Goal: Check status

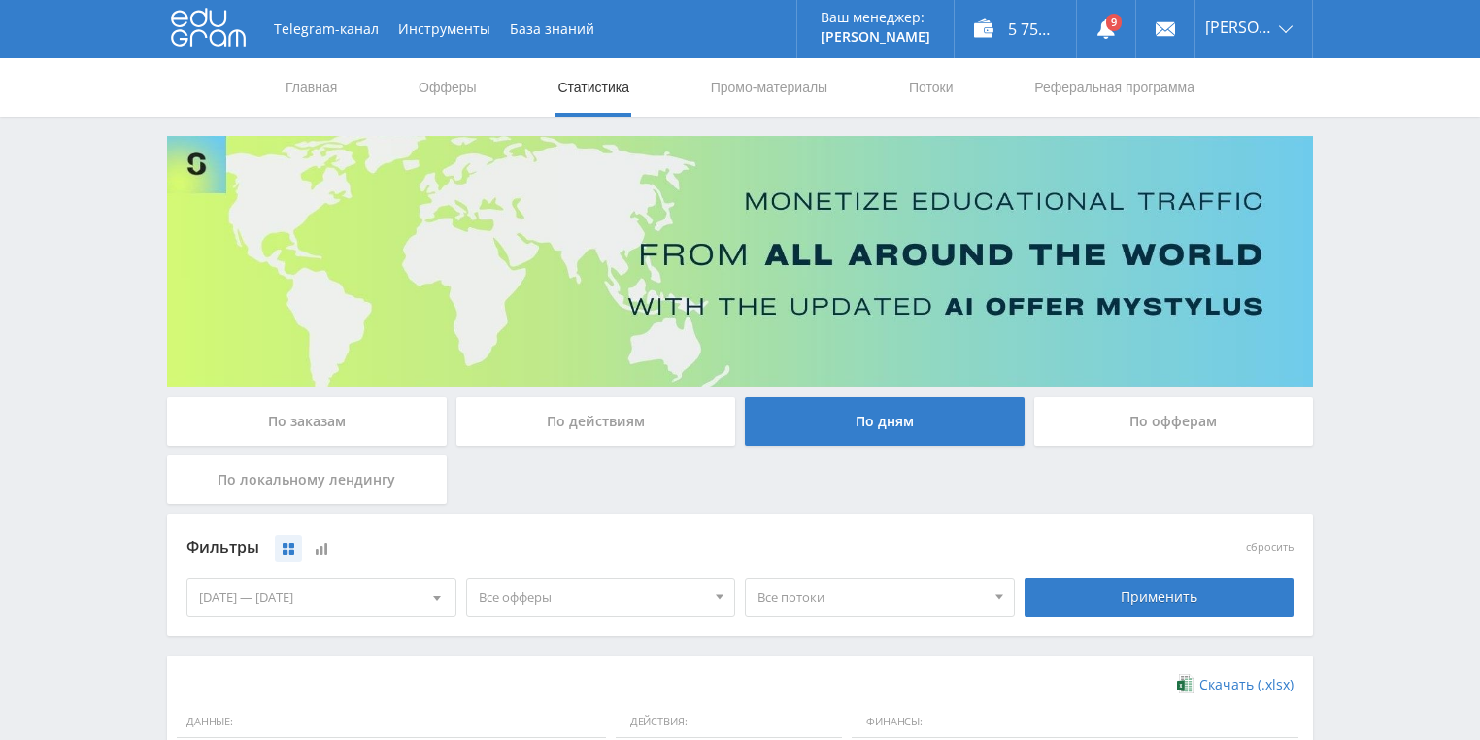
scroll to position [466, 0]
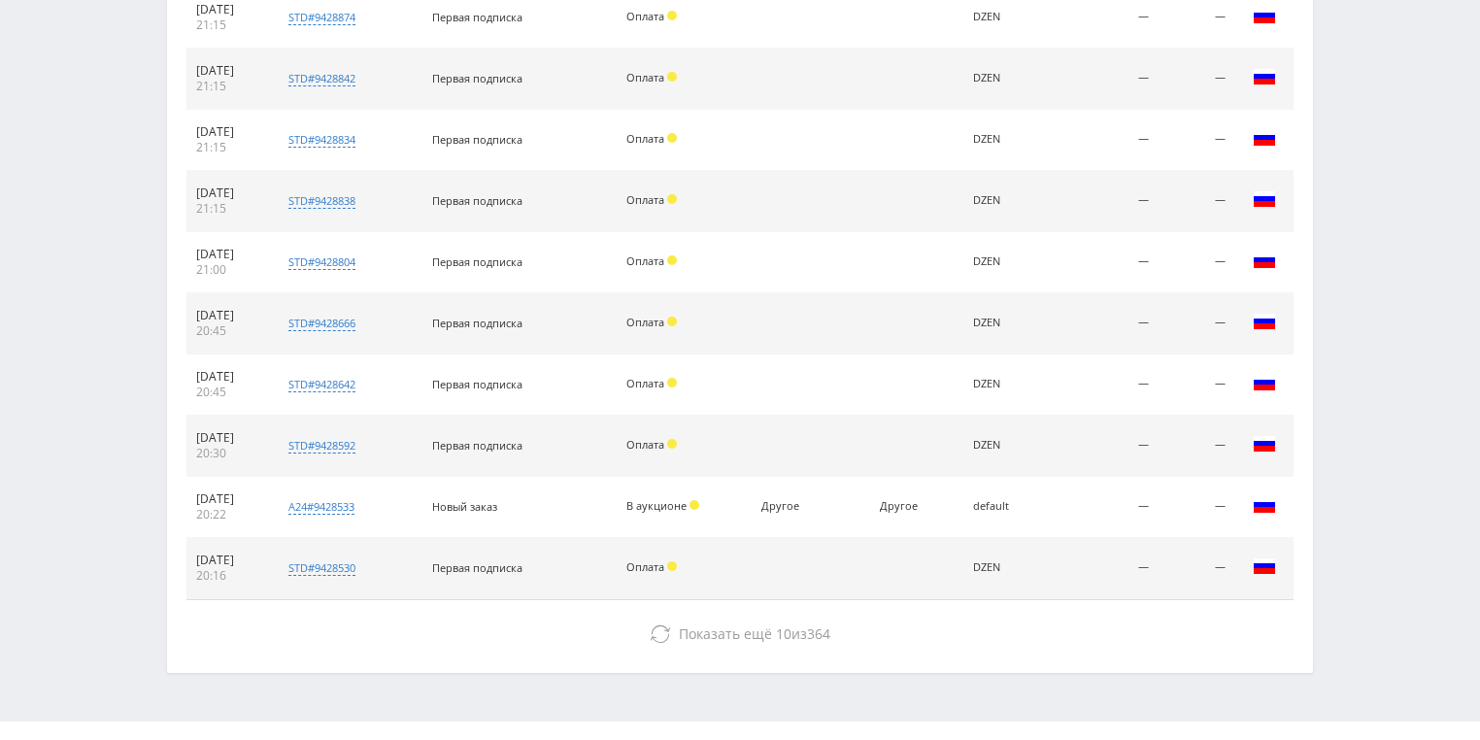
scroll to position [855, 0]
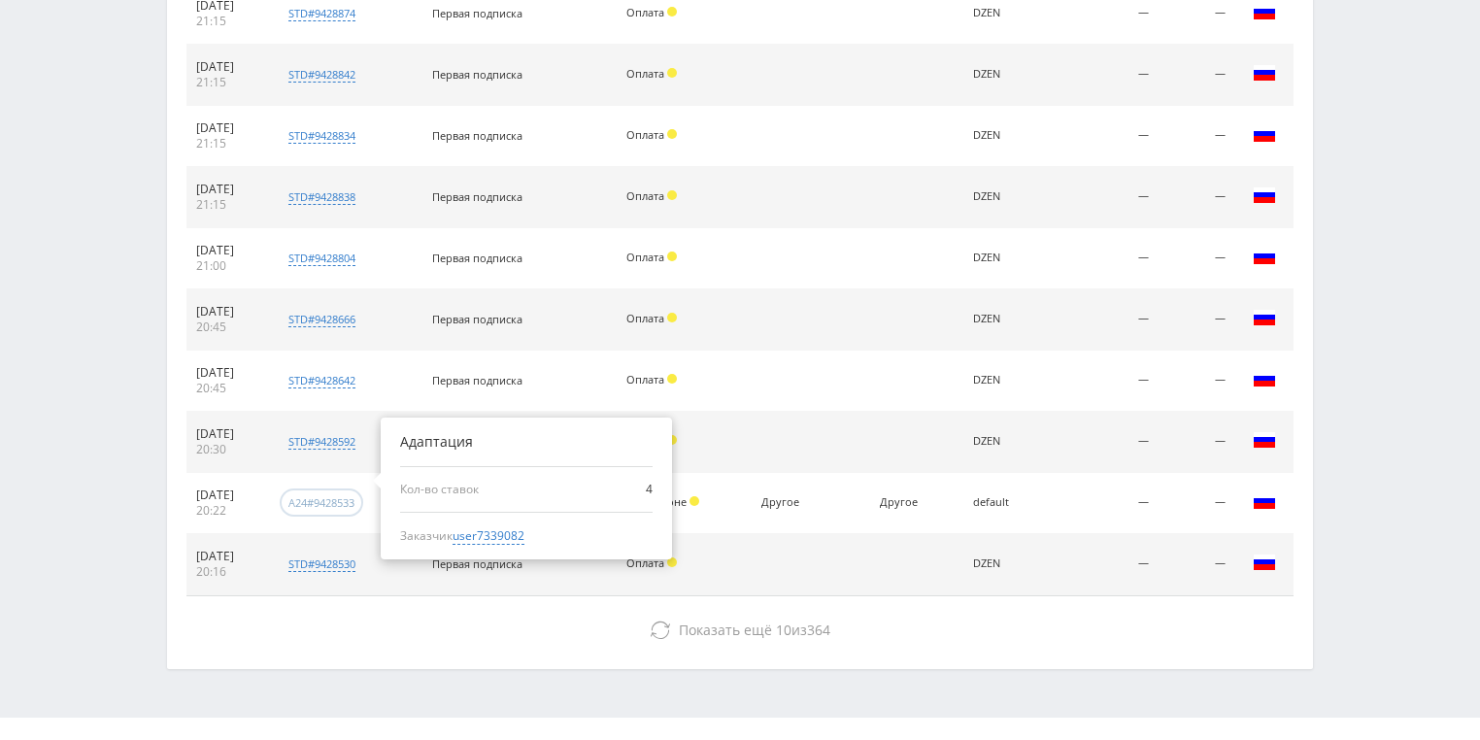
click at [355, 498] on div "a24#9428533" at bounding box center [321, 502] width 66 height 15
click at [778, 478] on td "Другое" at bounding box center [811, 503] width 118 height 61
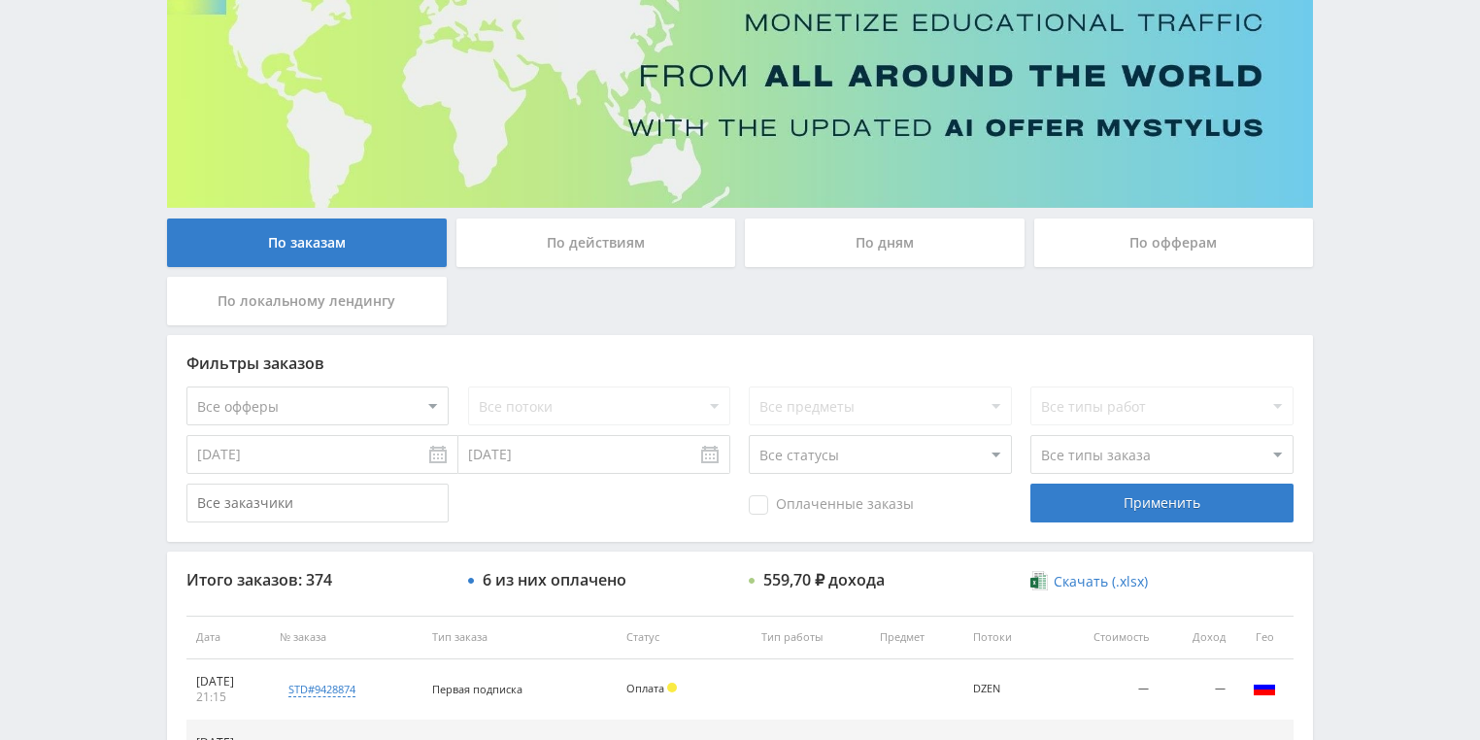
scroll to position [32, 0]
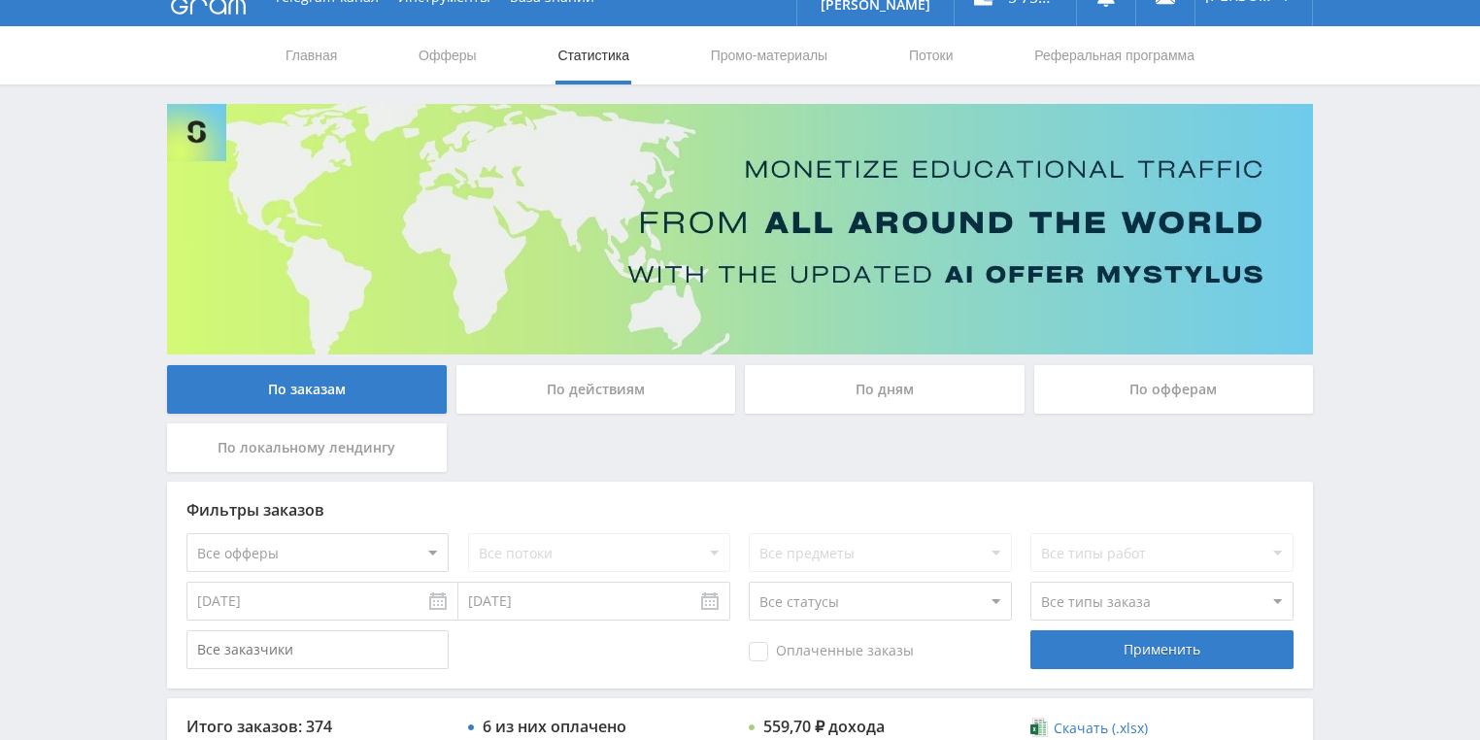
click at [596, 378] on div "По действиям" at bounding box center [596, 389] width 280 height 49
click at [0, 0] on input "По действиям" at bounding box center [0, 0] width 0 height 0
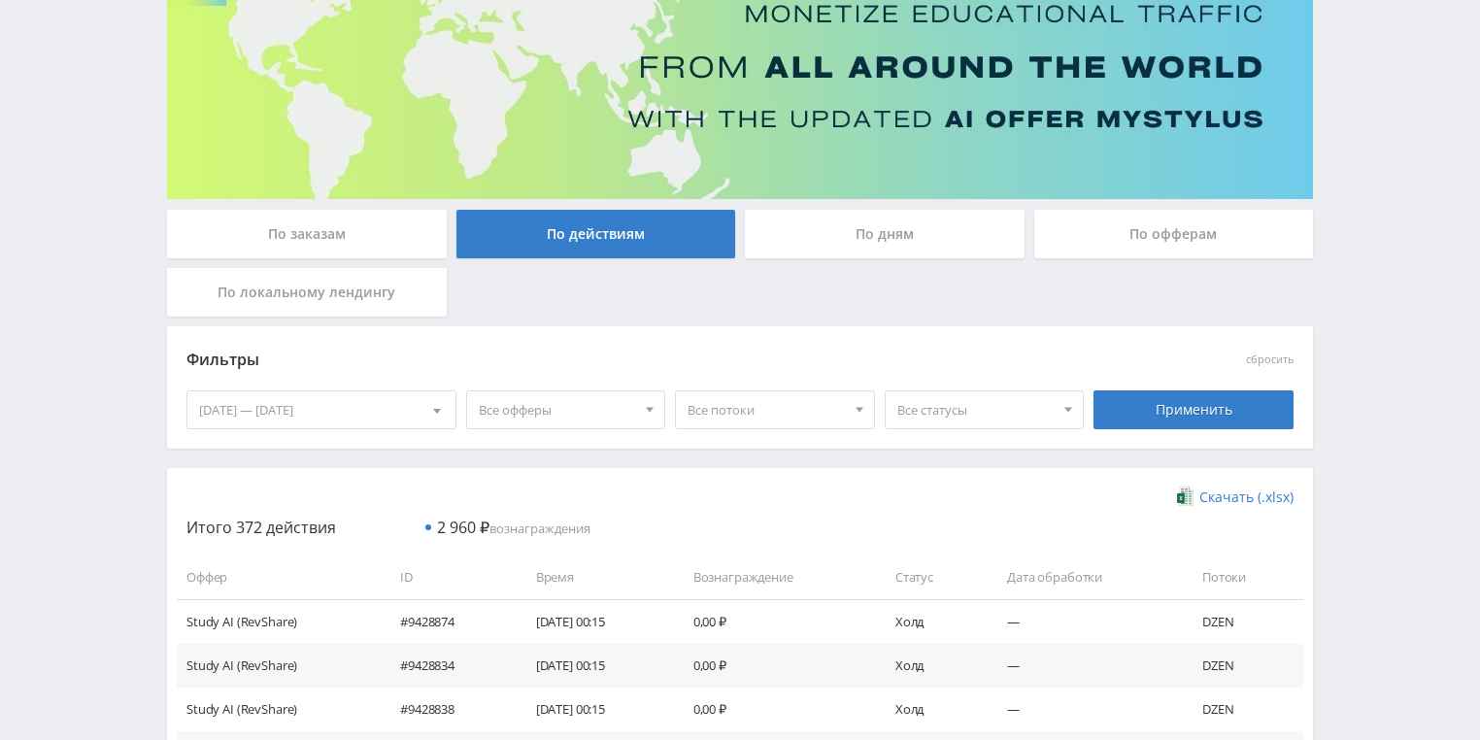
click at [839, 233] on div "По дням" at bounding box center [885, 234] width 280 height 49
click at [0, 0] on input "По дням" at bounding box center [0, 0] width 0 height 0
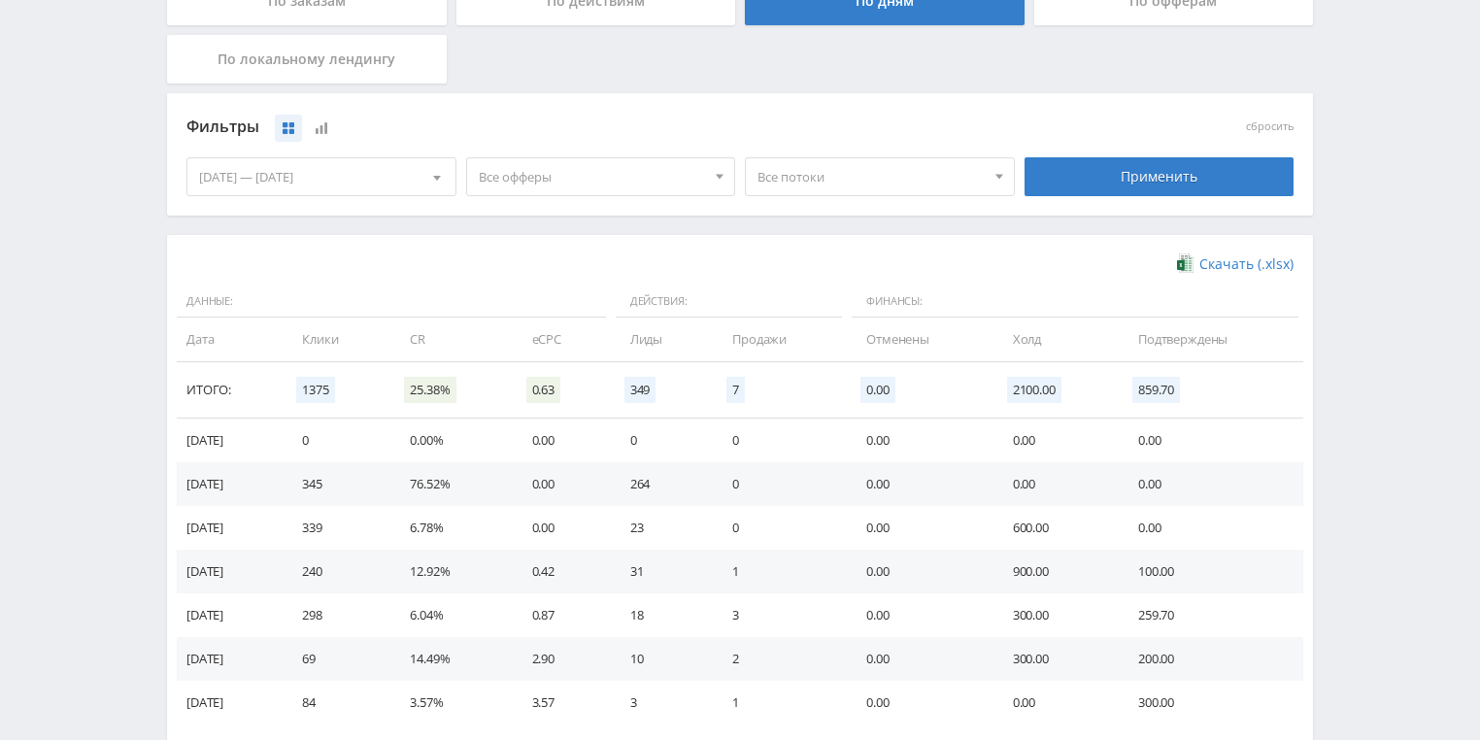
scroll to position [498, 0]
